Goal: Transaction & Acquisition: Purchase product/service

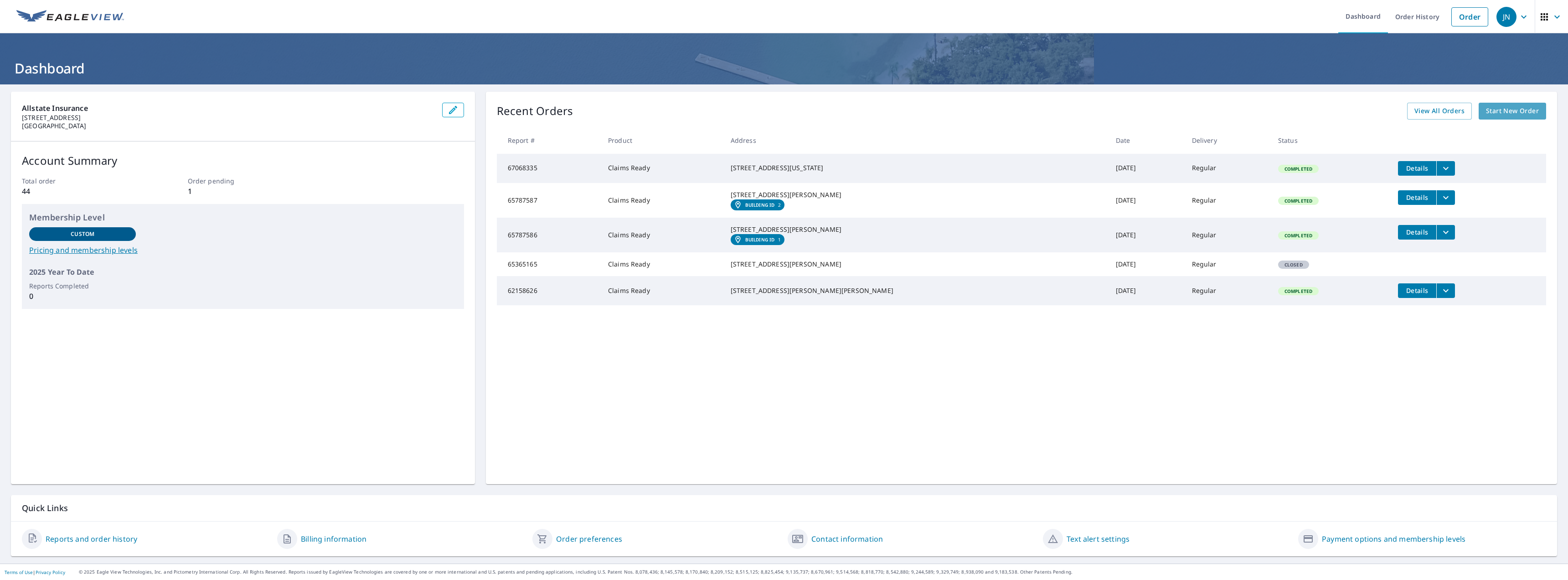
click at [1500, 113] on span "Start New Order" at bounding box center [1513, 111] width 53 height 12
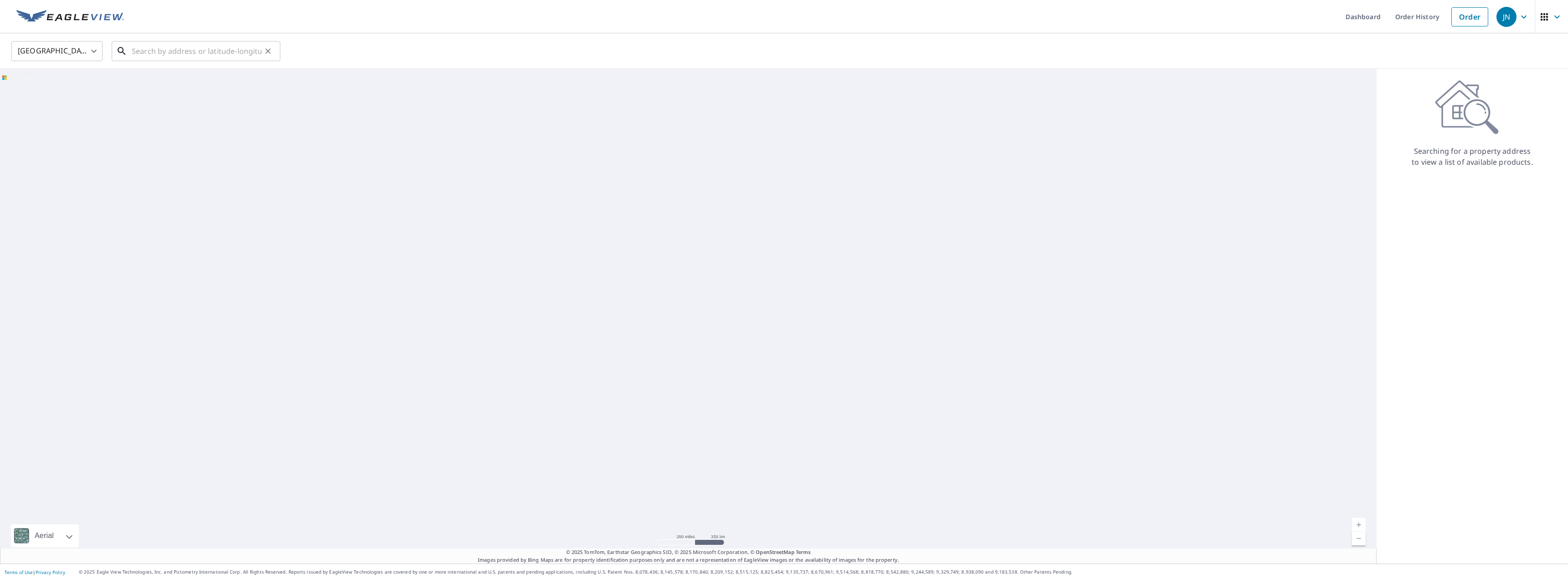
click at [190, 58] on input "text" at bounding box center [197, 51] width 130 height 26
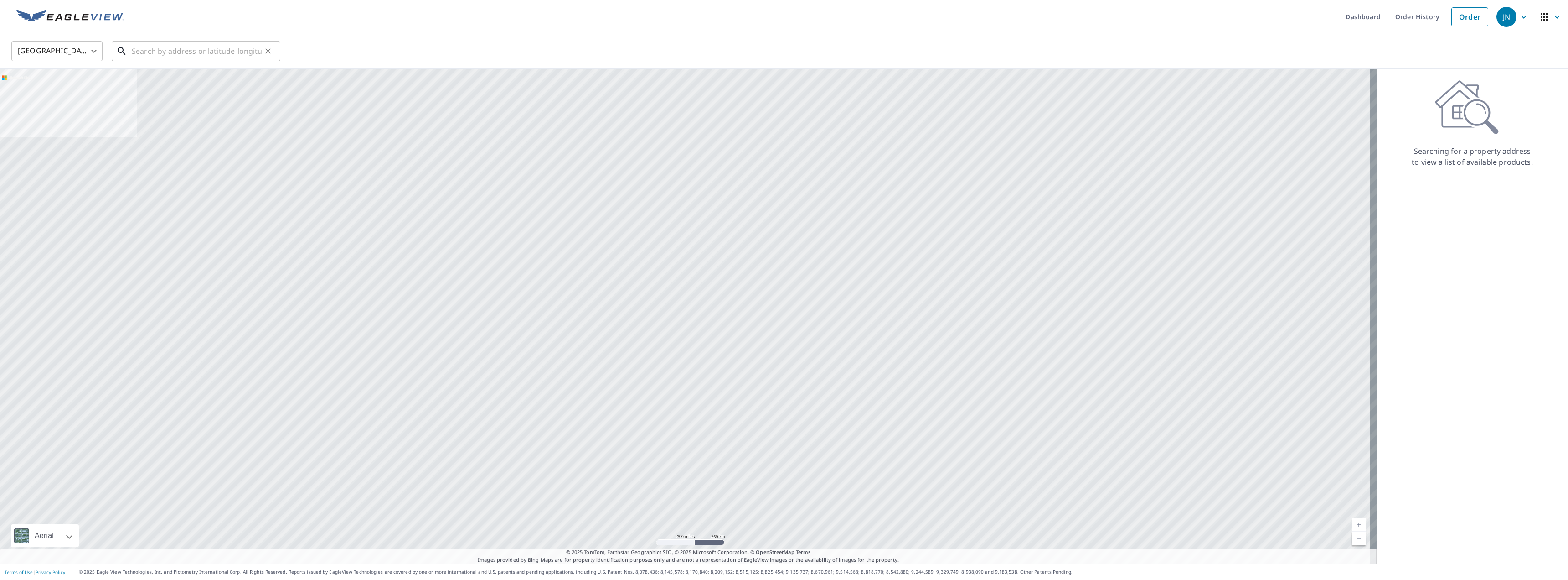
click at [172, 48] on input "text" at bounding box center [197, 51] width 130 height 26
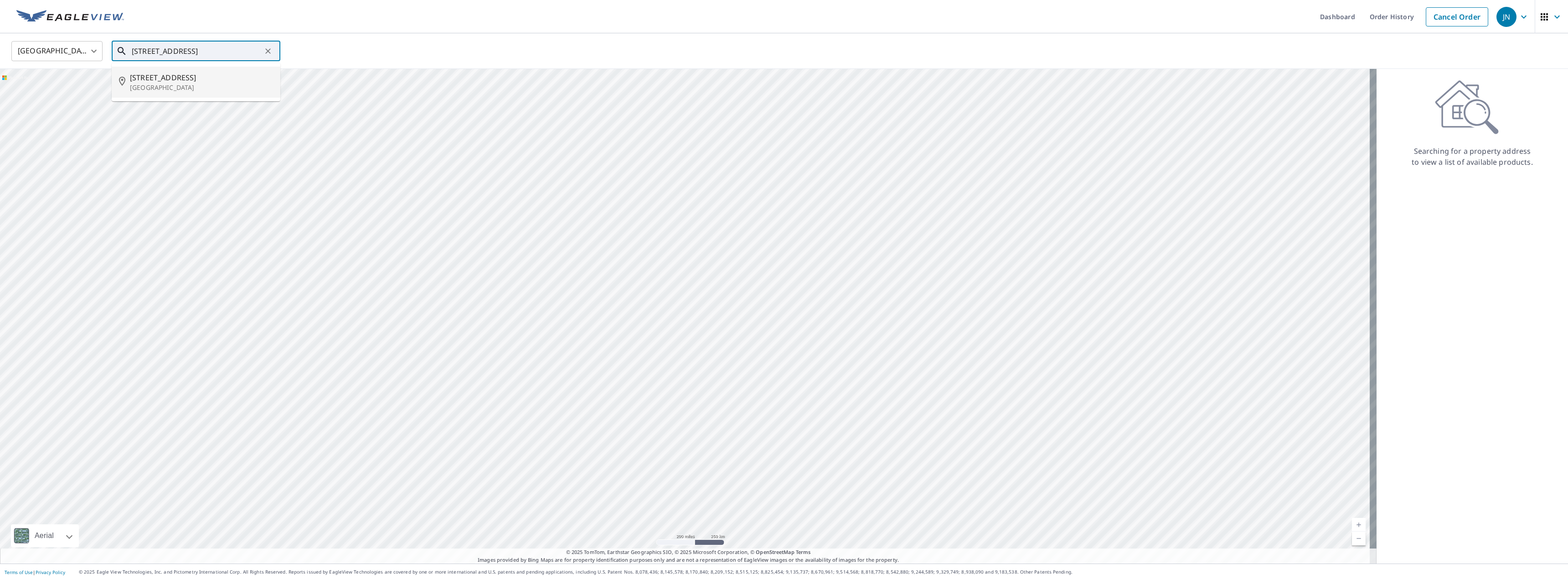
click at [155, 80] on span "[STREET_ADDRESS]" at bounding box center [202, 77] width 144 height 11
type input "[STREET_ADDRESS]"
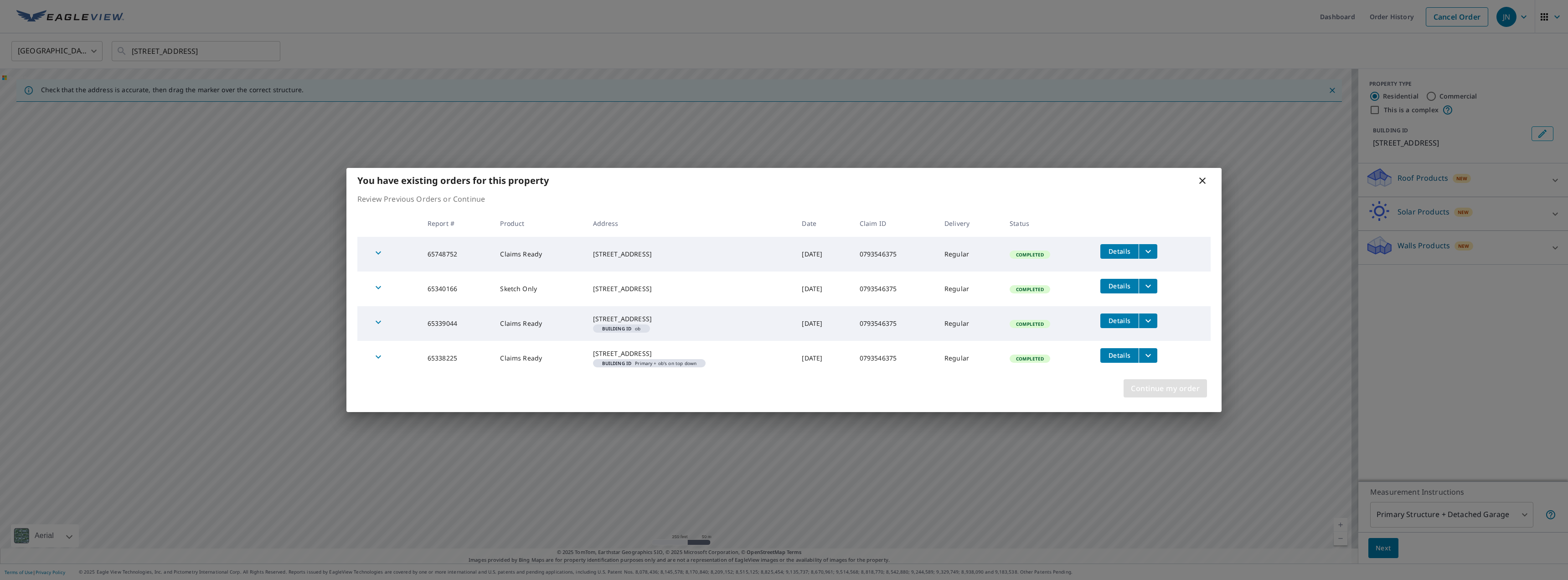
click at [1147, 395] on span "Continue my order" at bounding box center [1165, 388] width 69 height 12
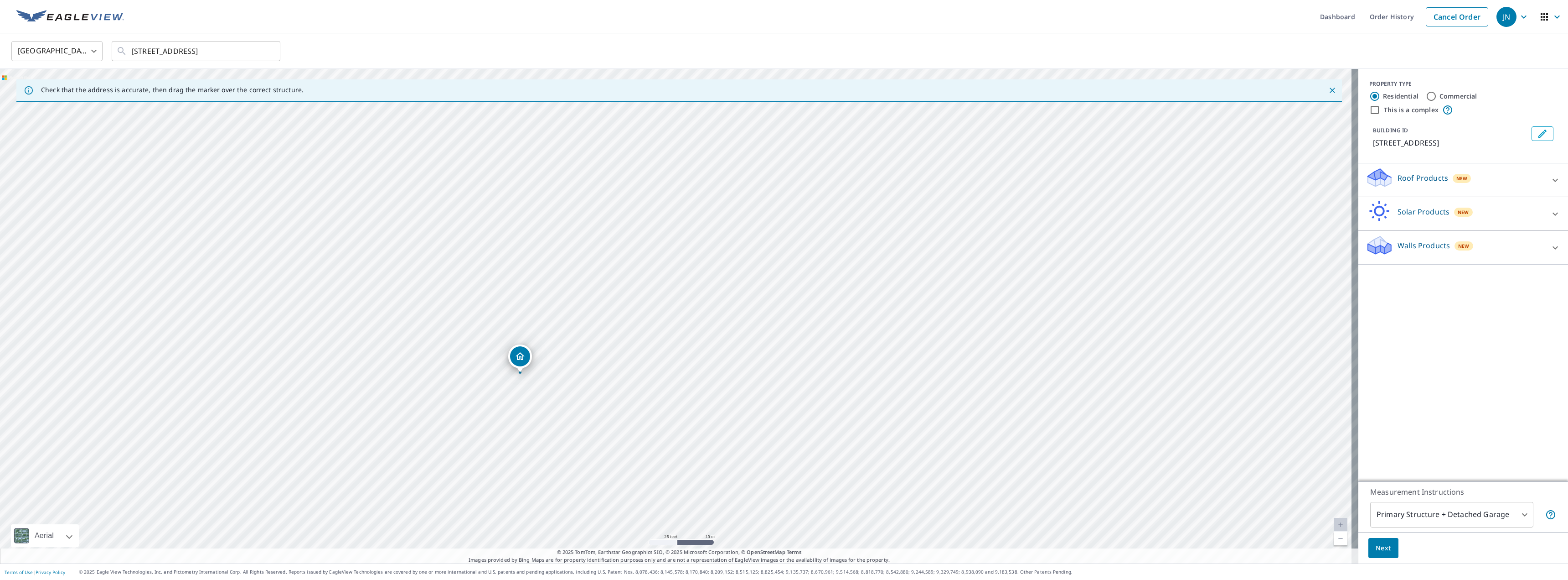
drag, startPoint x: 679, startPoint y: 247, endPoint x: 520, endPoint y: 354, distance: 191.7
click at [1370, 109] on input "This is a complex" at bounding box center [1375, 110] width 11 height 11
checkbox input "true"
radio input "false"
radio input "true"
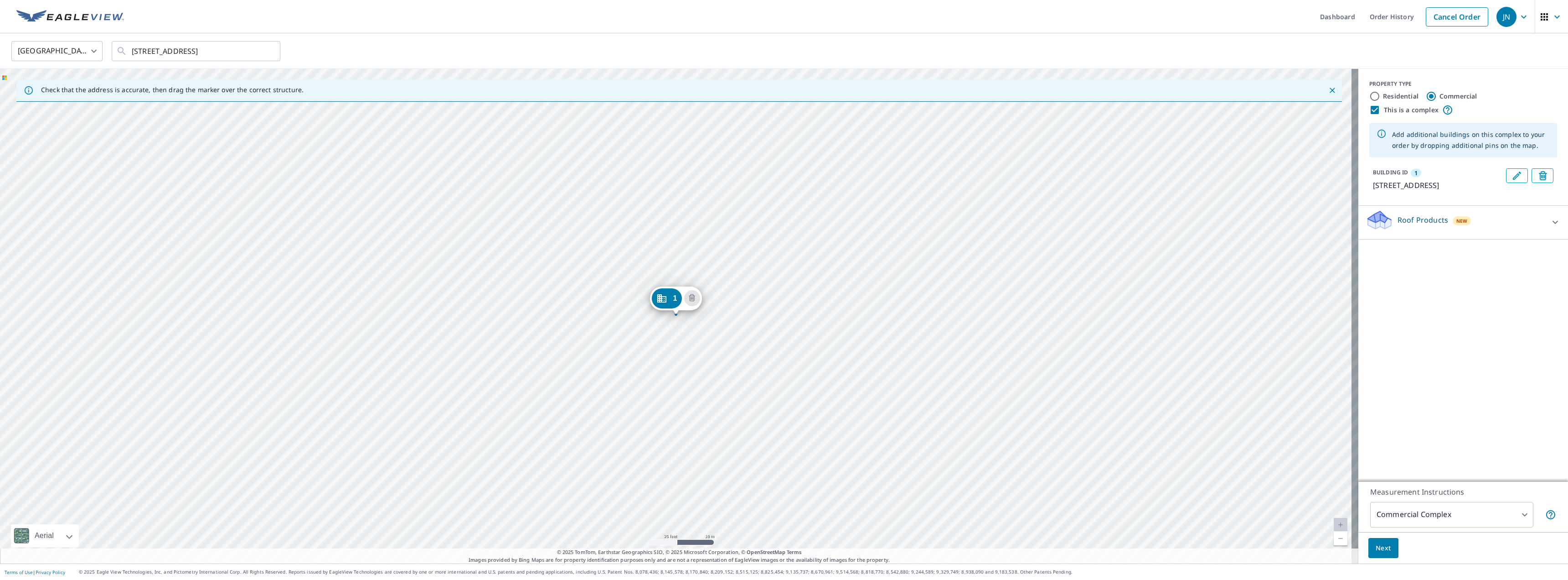
click at [841, 209] on div "1 [STREET_ADDRESS]" at bounding box center [679, 316] width 1359 height 495
click at [757, 373] on div "[GEOGRAPHIC_DATA][STREET_ADDRESS] [GEOGRAPHIC_DATA][STREET_ADDRESS]" at bounding box center [679, 316] width 1359 height 495
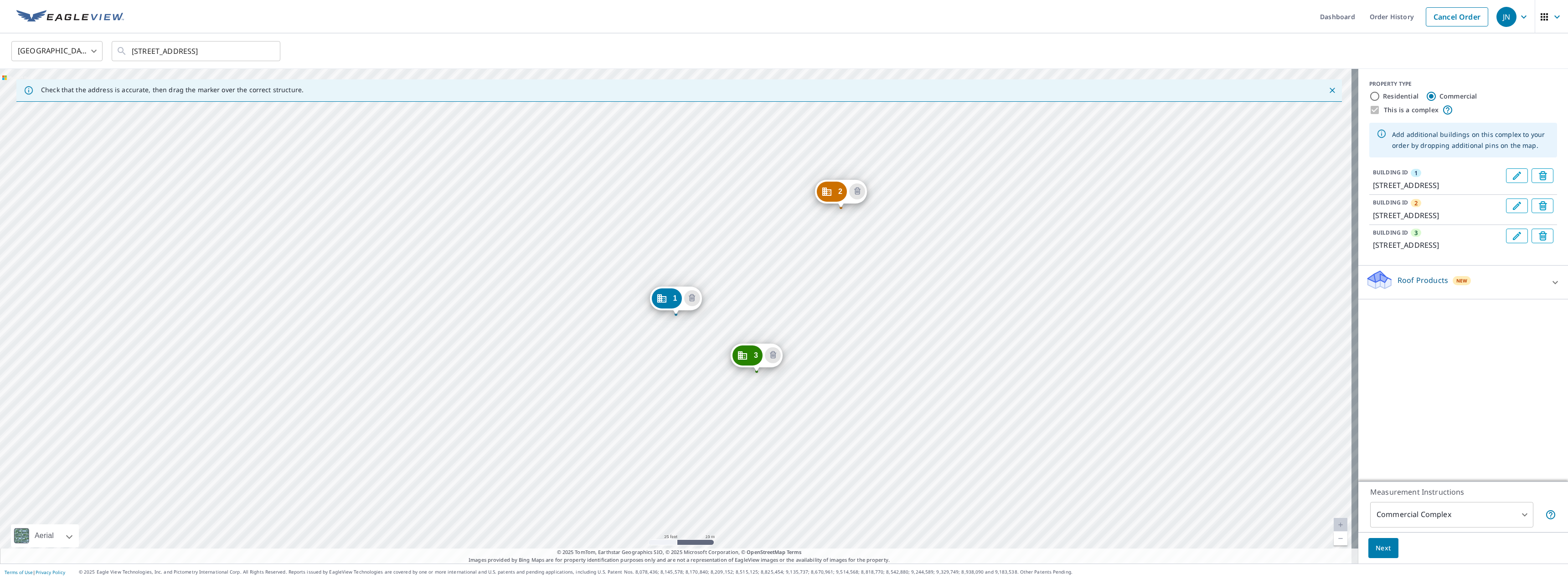
click at [715, 352] on div "[GEOGRAPHIC_DATA][STREET_ADDRESS] [GEOGRAPHIC_DATA][STREET_ADDRESS] [GEOGRAPHIC…" at bounding box center [679, 316] width 1359 height 495
click at [666, 349] on div "[GEOGRAPHIC_DATA][STREET_ADDRESS] [GEOGRAPHIC_DATA][STREET_ADDRESS] [GEOGRAPHIC…" at bounding box center [679, 316] width 1359 height 495
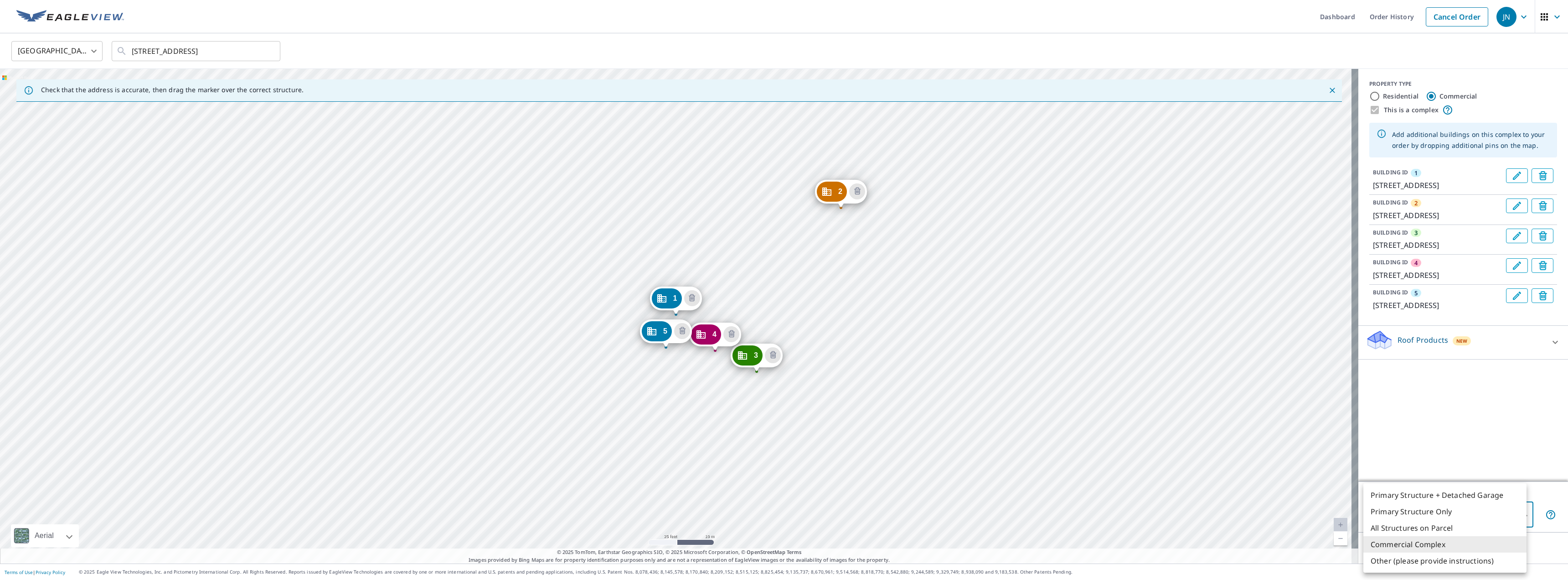
click at [1522, 513] on body "JN JN Dashboard Order History Cancel Order JN [GEOGRAPHIC_DATA] [GEOGRAPHIC_DAT…" at bounding box center [784, 290] width 1568 height 580
click at [1444, 530] on li "All Structures on Parcel" at bounding box center [1445, 528] width 163 height 16
type input "3"
click at [1435, 429] on div "PROPERTY TYPE Residential Commercial This is a complex Add additional buildings…" at bounding box center [1463, 275] width 210 height 412
click at [1377, 545] on span "Next" at bounding box center [1384, 548] width 16 height 12
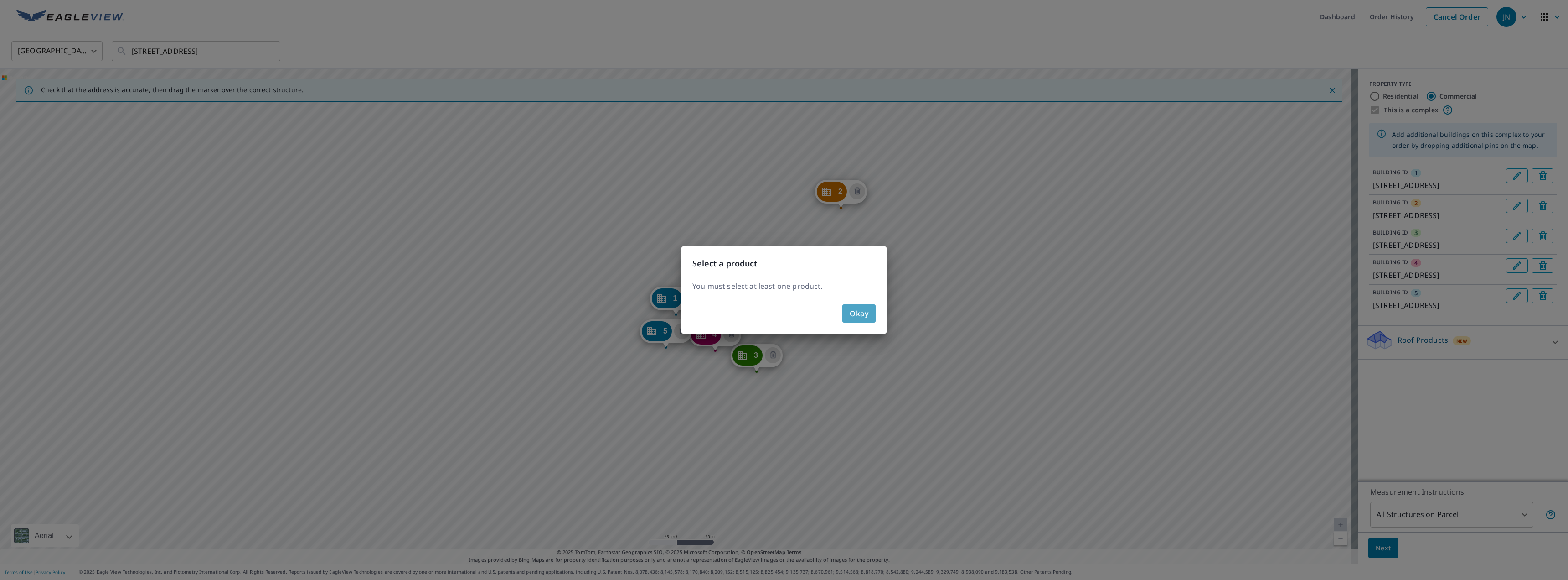
click at [859, 319] on span "Okay" at bounding box center [859, 313] width 19 height 12
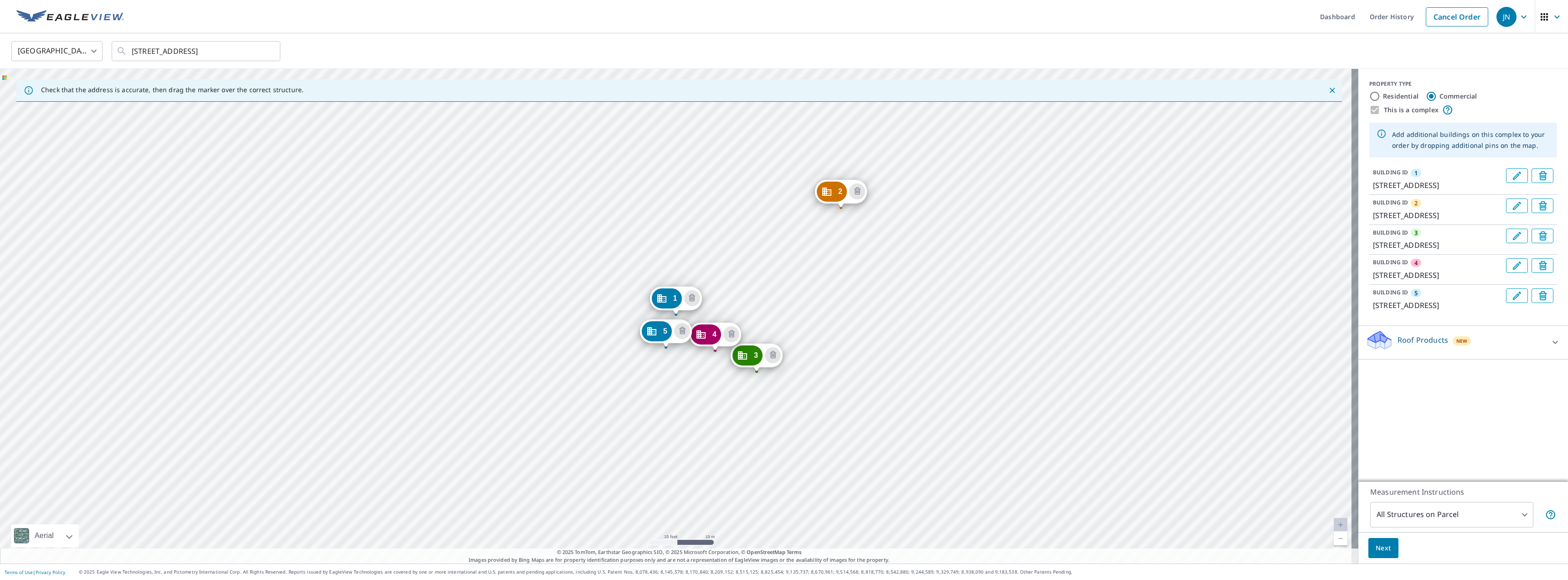
click at [1370, 90] on div "PROPERTY TYPE Residential Commercial This is a complex" at bounding box center [1463, 98] width 188 height 36
click at [1370, 98] on input "Residential" at bounding box center [1375, 96] width 11 height 11
radio input "true"
type input "1"
click at [1508, 355] on div "Roof Products New" at bounding box center [1455, 342] width 179 height 26
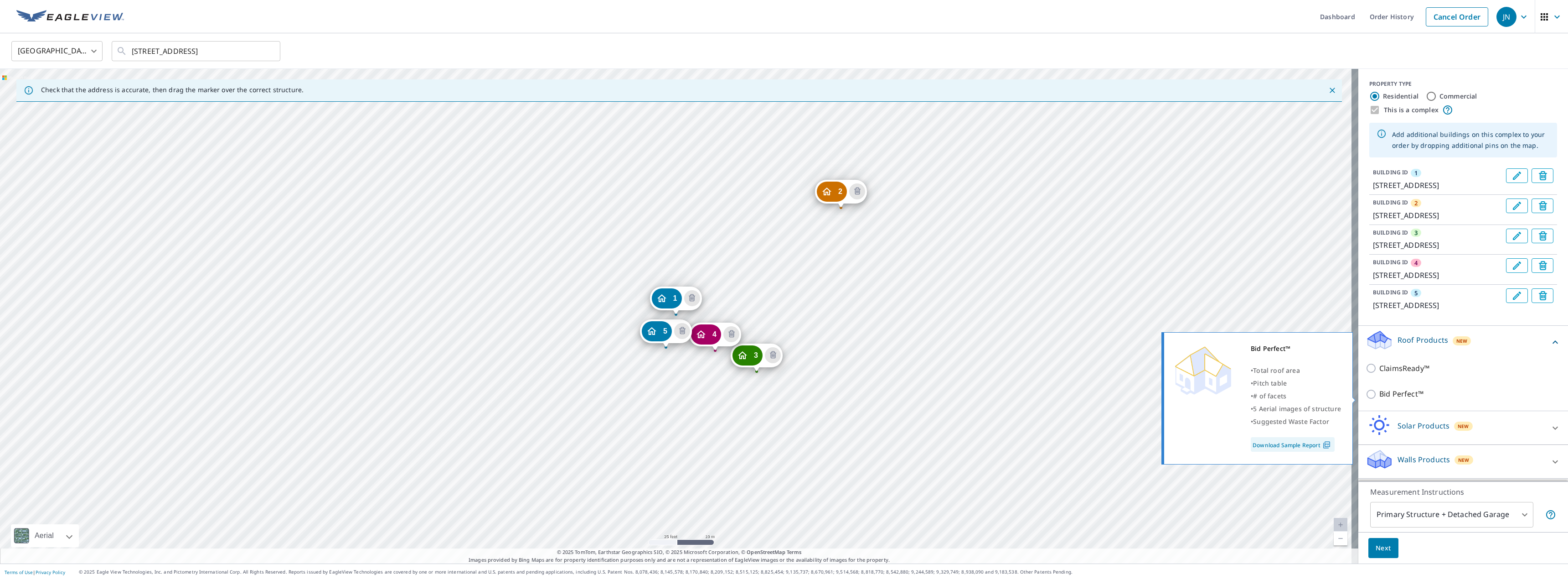
scroll to position [52, 0]
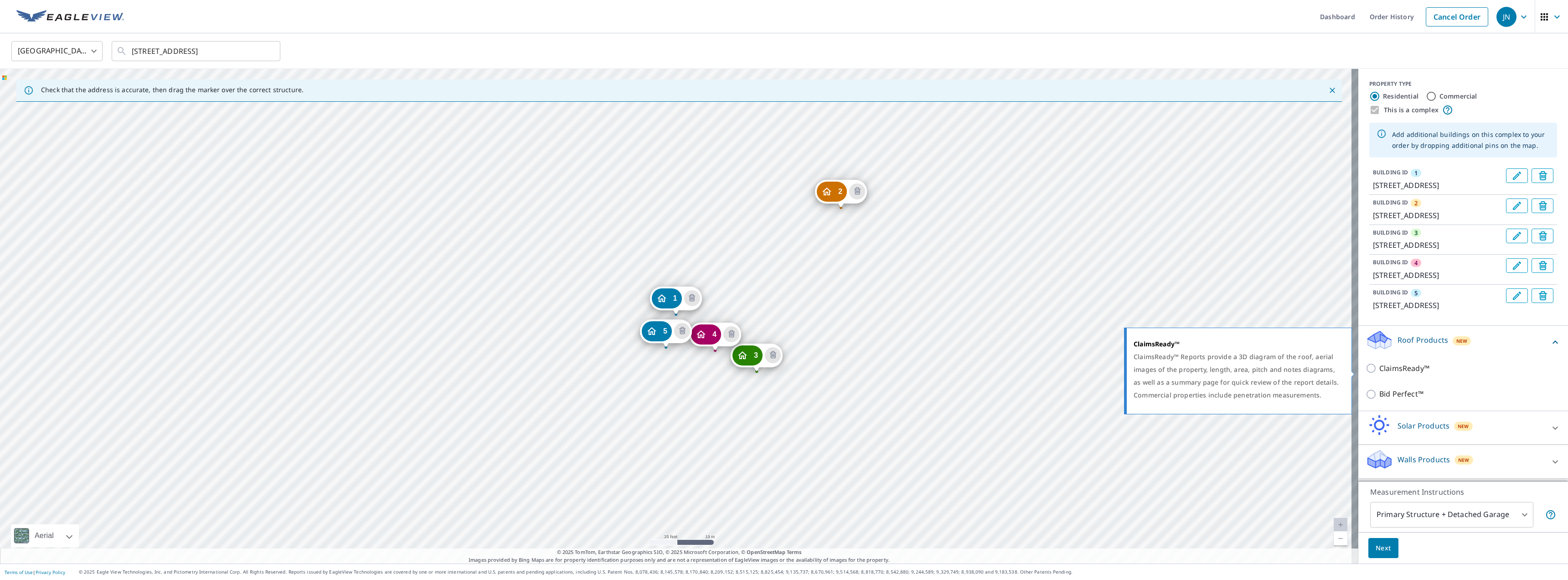
click at [1391, 368] on p "ClaimsReady™" at bounding box center [1404, 368] width 50 height 12
click at [1379, 368] on input "ClaimsReady™" at bounding box center [1373, 368] width 14 height 11
checkbox input "true"
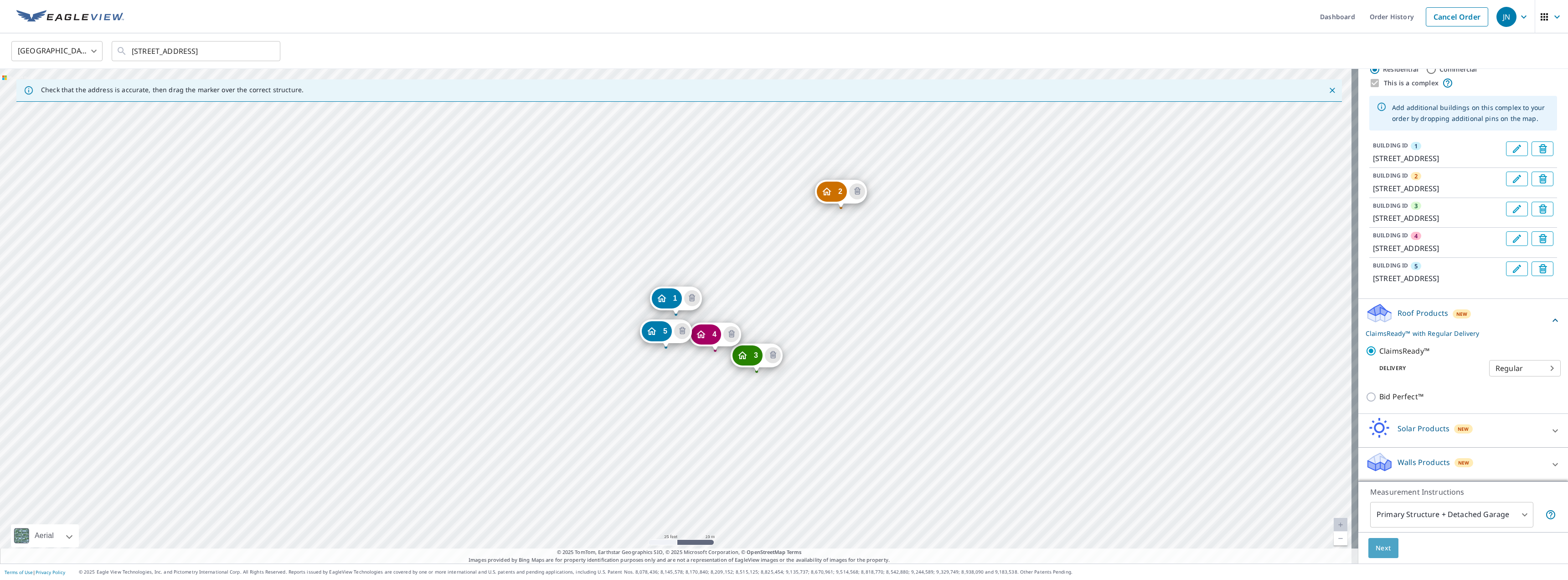
click at [1378, 548] on span "Next" at bounding box center [1384, 548] width 16 height 12
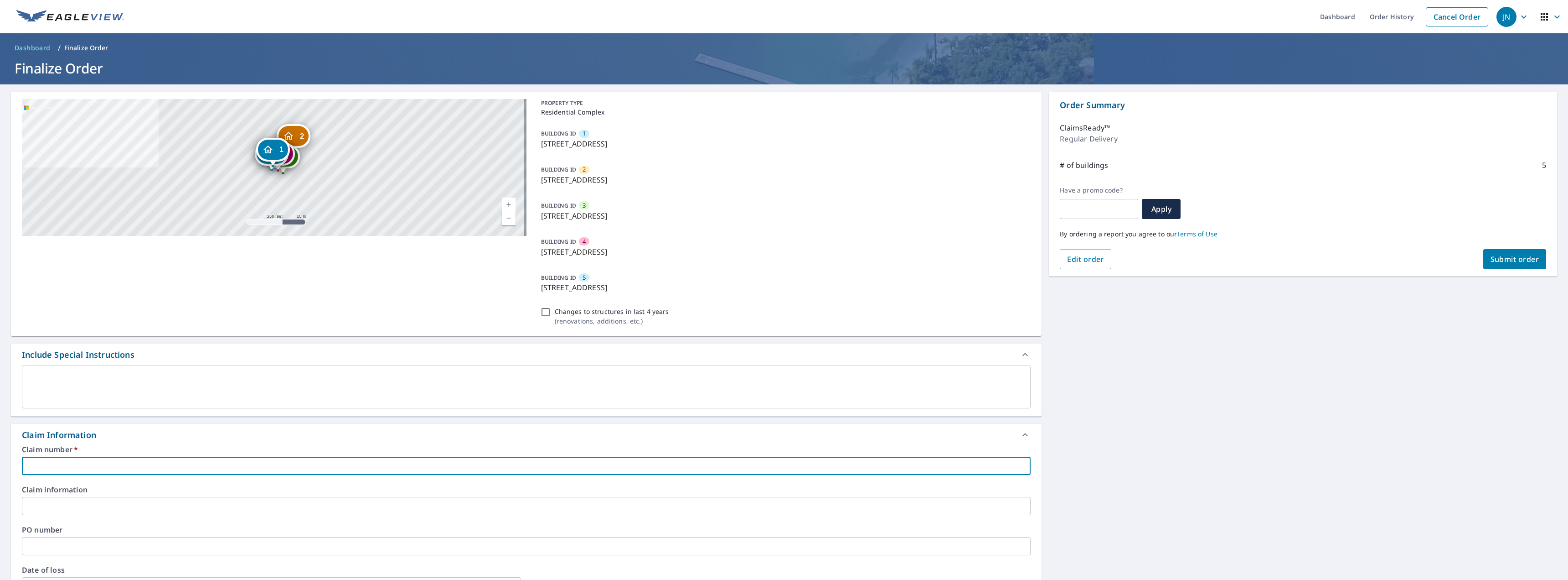
click at [126, 463] on input "text" at bounding box center [526, 465] width 1009 height 18
type input "0"
click at [146, 458] on input "text" at bounding box center [526, 465] width 1009 height 18
paste input "0793546375"
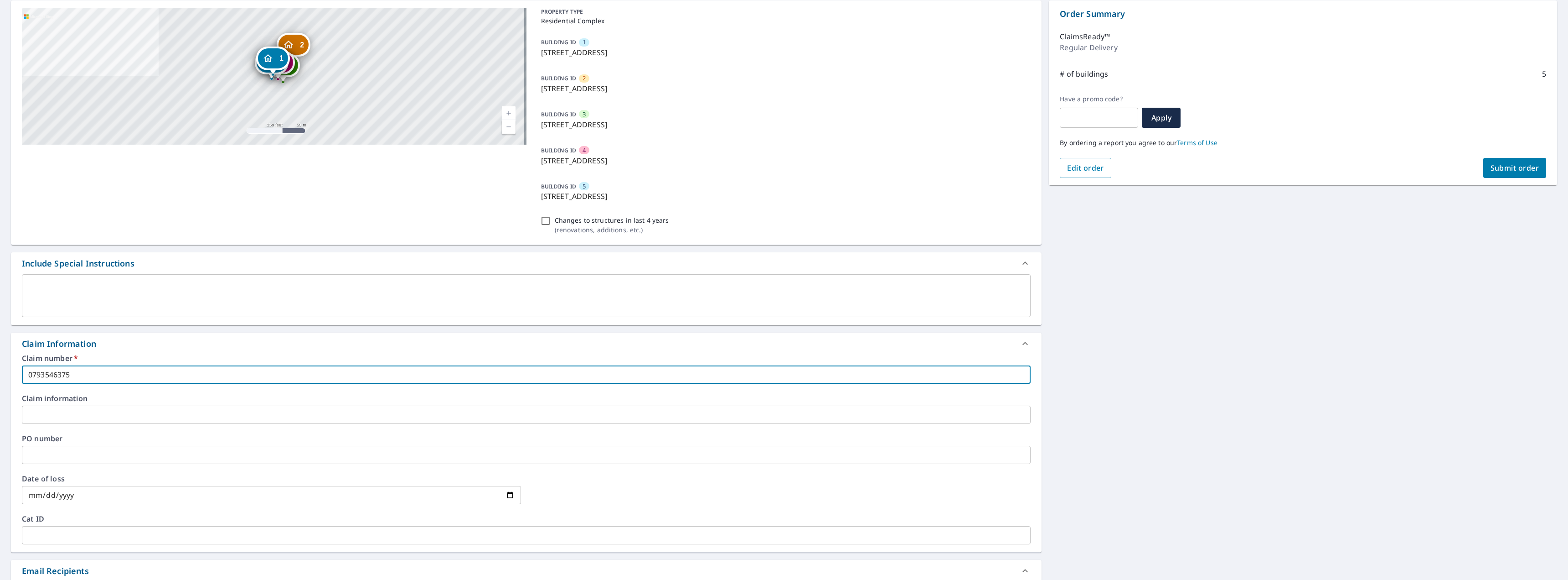
scroll to position [272, 0]
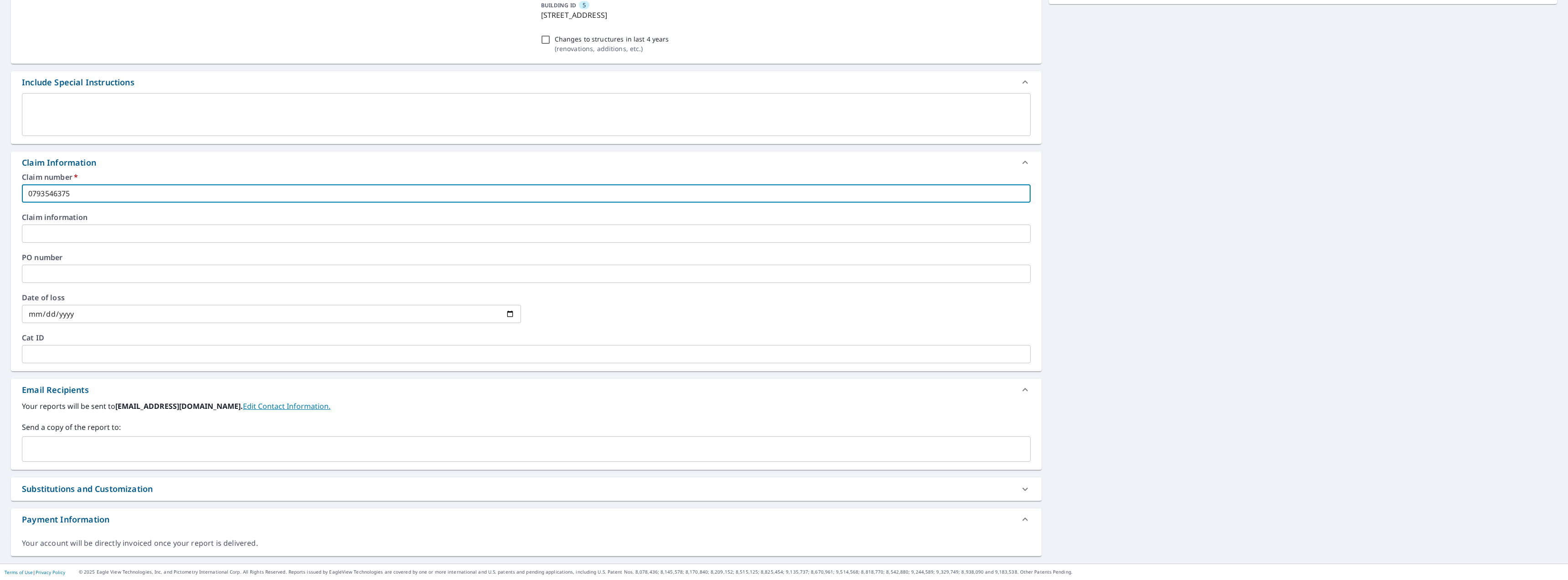
type input "0793546375"
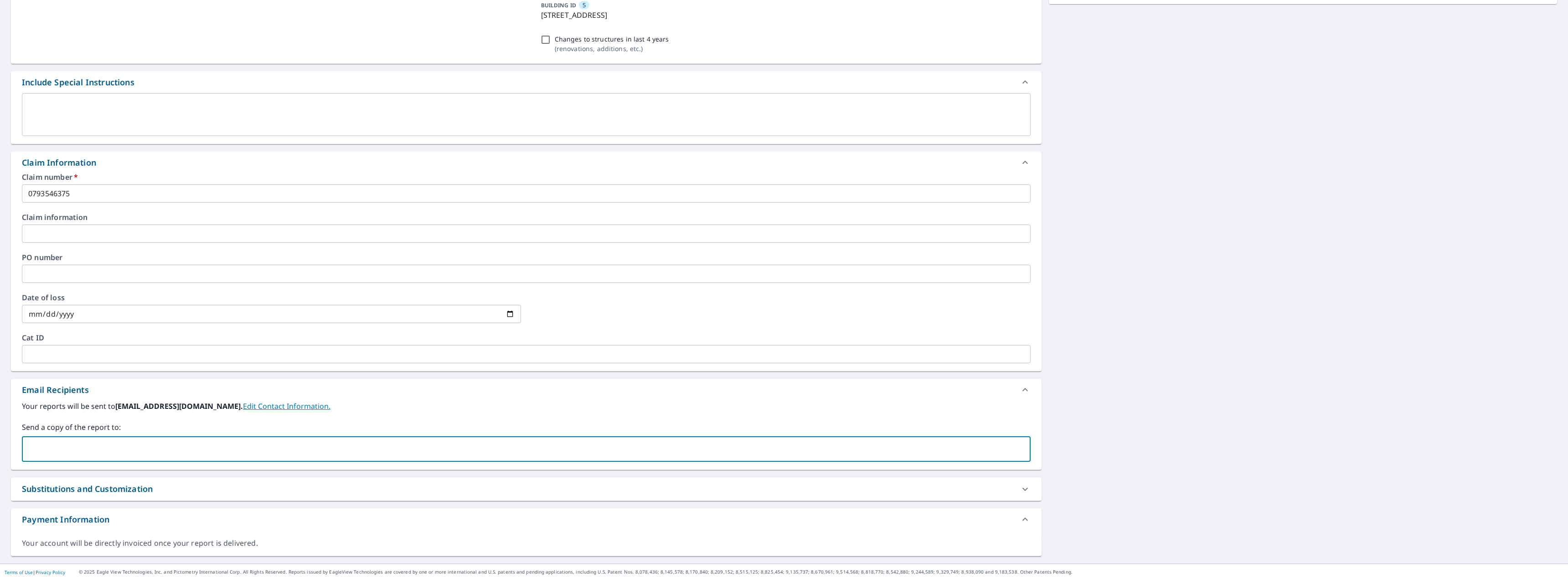
drag, startPoint x: 229, startPoint y: 448, endPoint x: 304, endPoint y: 470, distance: 78.2
click at [229, 448] on input "text" at bounding box center [519, 449] width 987 height 17
type input "o"
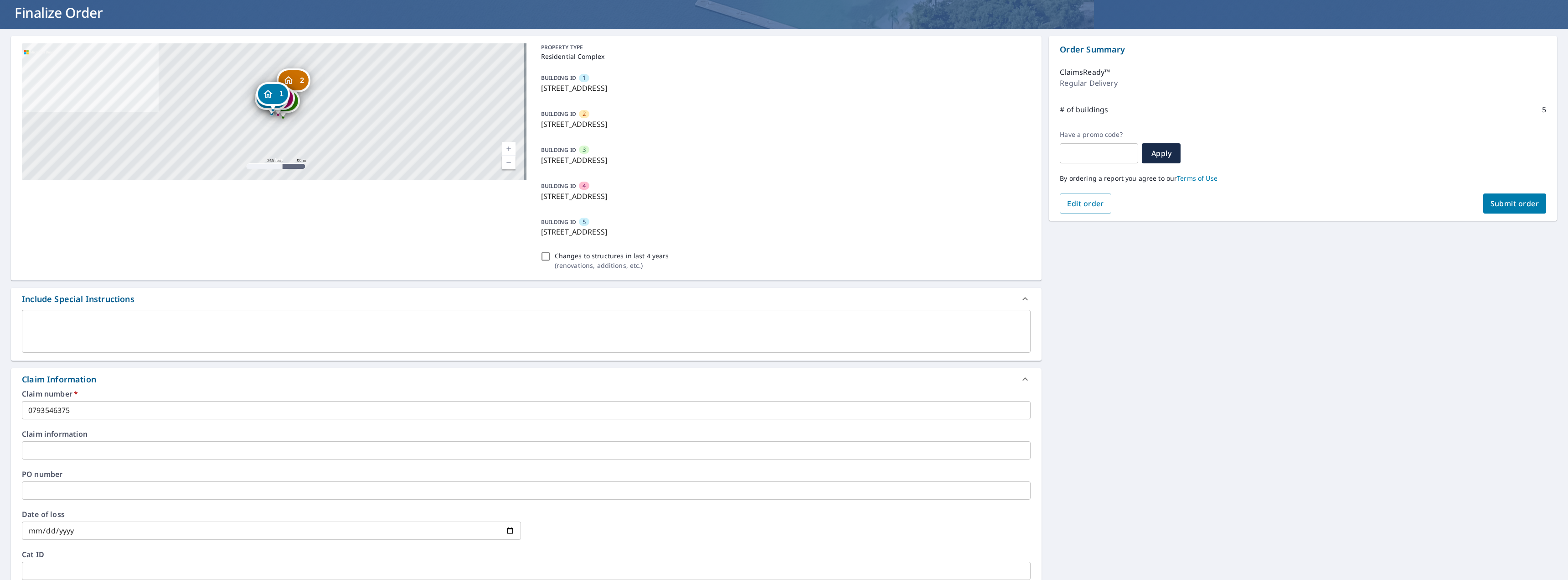
scroll to position [0, 0]
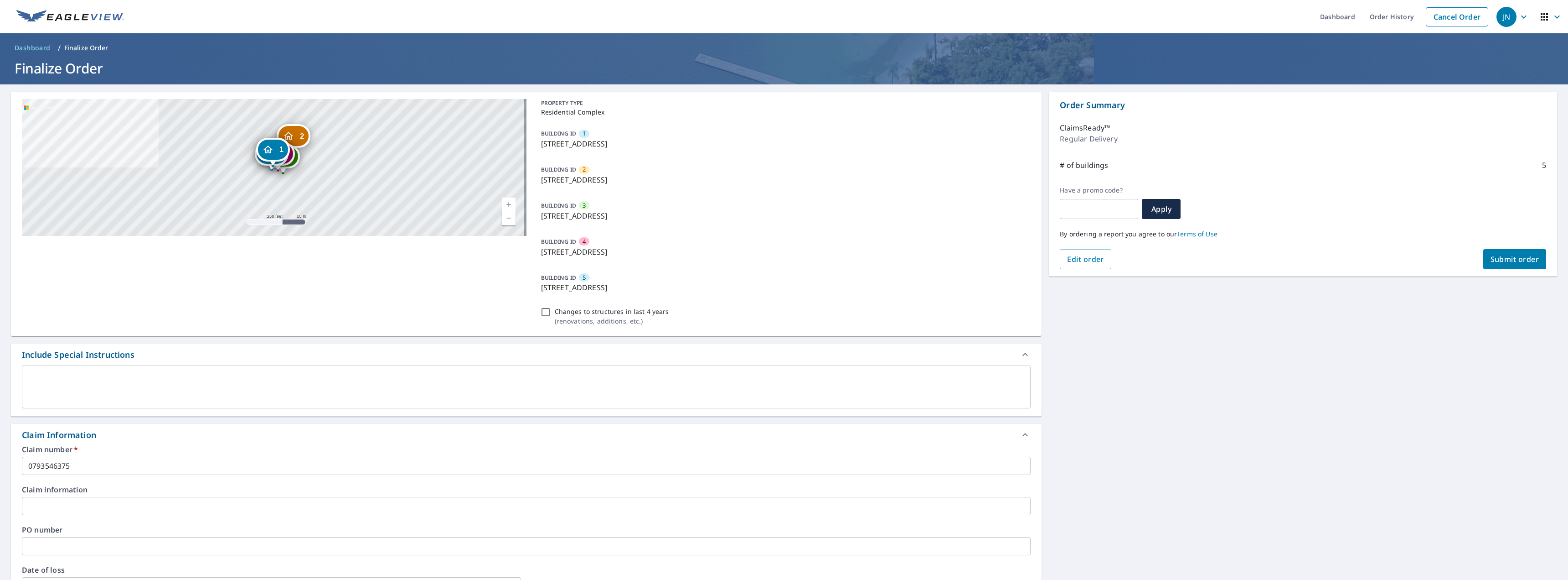
type input "[EMAIL_ADDRESS][PERSON_NAME][DOMAIN_NAME]"
click at [1517, 262] on span "Submit order" at bounding box center [1515, 259] width 49 height 10
